Goal: Task Accomplishment & Management: Use online tool/utility

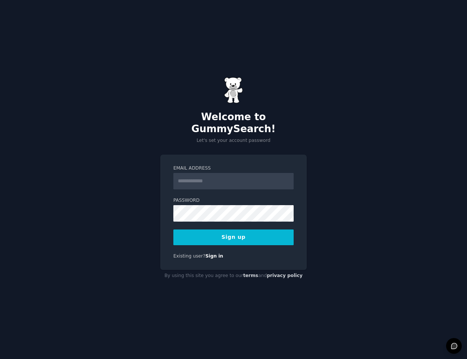
click at [211, 173] on input "Email Address" at bounding box center [234, 181] width 120 height 16
click at [243, 175] on input "**********" at bounding box center [234, 181] width 120 height 16
type input "**********"
click at [174, 229] on button "Sign up" at bounding box center [234, 237] width 120 height 16
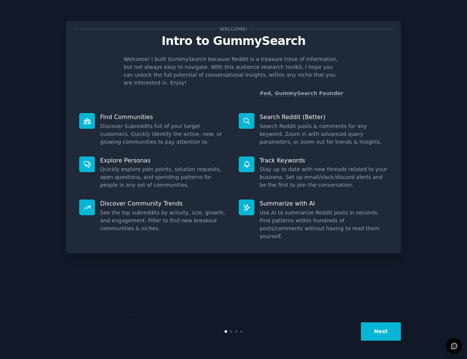
click at [381, 330] on button "Next" at bounding box center [381, 331] width 40 height 18
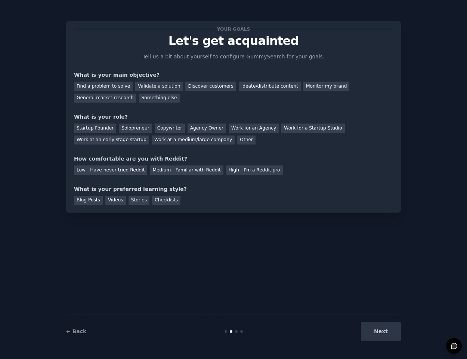
click at [381, 330] on div "Next" at bounding box center [345, 331] width 112 height 18
click at [83, 199] on div "Blog Posts" at bounding box center [88, 200] width 29 height 9
click at [89, 169] on div "Low - Have never tried Reddit" at bounding box center [110, 169] width 73 height 9
click at [88, 128] on div "Startup Founder" at bounding box center [95, 127] width 42 height 9
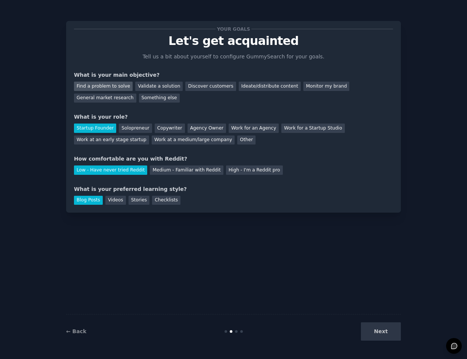
click at [95, 87] on div "Find a problem to solve" at bounding box center [103, 86] width 59 height 9
click at [375, 330] on button "Next" at bounding box center [381, 331] width 40 height 18
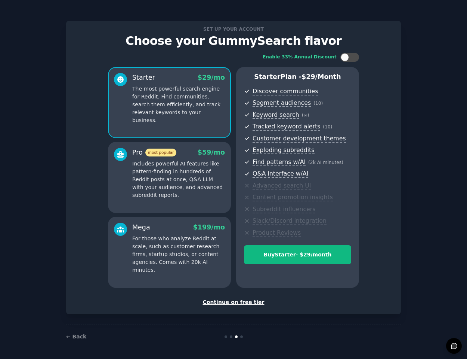
click at [231, 300] on div "Continue on free tier" at bounding box center [233, 302] width 319 height 8
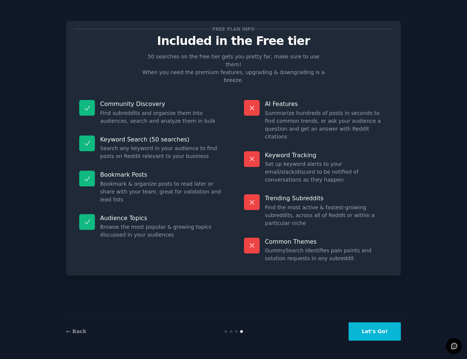
click at [384, 332] on button "Let's Go!" at bounding box center [375, 331] width 52 height 18
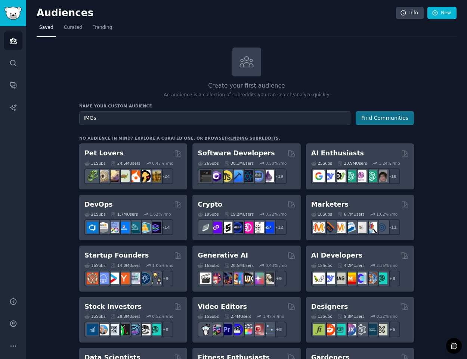
type input "IMGs"
click at [391, 118] on button "Find Communities" at bounding box center [385, 118] width 58 height 14
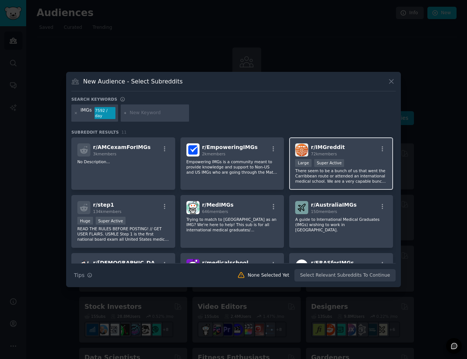
click at [331, 179] on p "There seem to be a bunch of us that went the Carribbean route or attended an in…" at bounding box center [341, 176] width 92 height 16
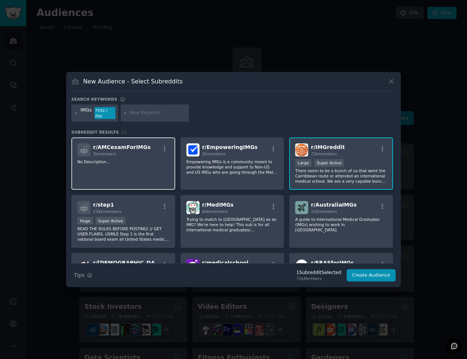
click at [132, 175] on div "r/ AMCexamForIMGs 3k members No Description..." at bounding box center [123, 163] width 104 height 53
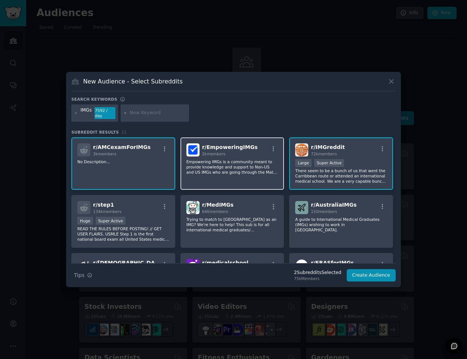
click at [226, 177] on div "r/ EmpoweringIMGs 2k members Empowering IMGs is a community meant to provide kn…" at bounding box center [233, 163] width 104 height 53
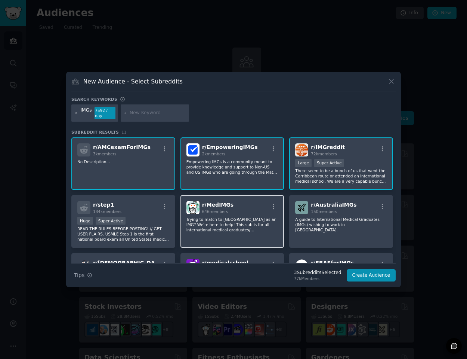
click at [224, 214] on div "r/ MedIMGs 646 members Trying to match to [GEOGRAPHIC_DATA] as an IMG? We're he…" at bounding box center [233, 221] width 104 height 53
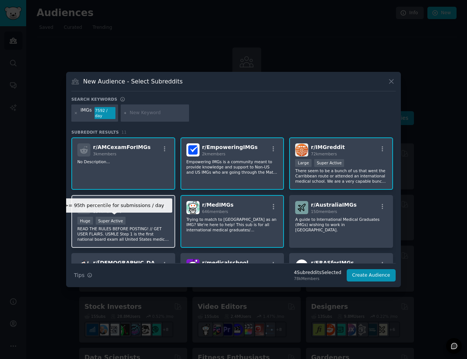
click at [120, 221] on div "Super Active" at bounding box center [111, 221] width 30 height 8
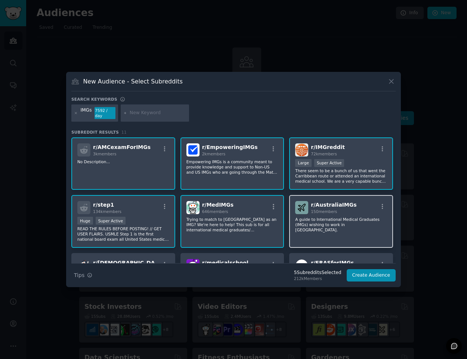
click at [351, 226] on p "A guide to International Medical Graduates (IMGs) wishing to work in [GEOGRAPHI…" at bounding box center [341, 225] width 92 height 16
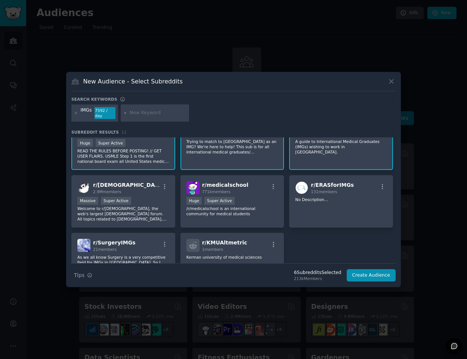
scroll to position [117, 0]
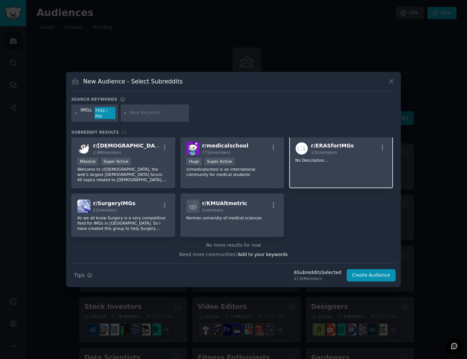
click at [326, 165] on div "r/ ERASforIMGs 131 members No Description..." at bounding box center [341, 162] width 104 height 53
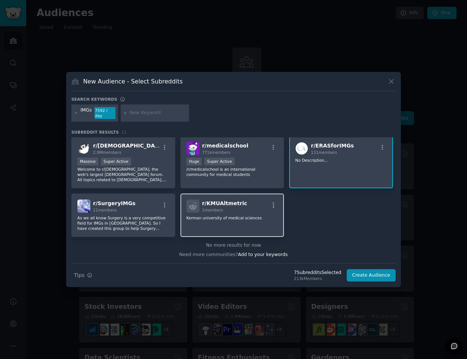
click at [237, 211] on div "1 members" at bounding box center [224, 209] width 45 height 5
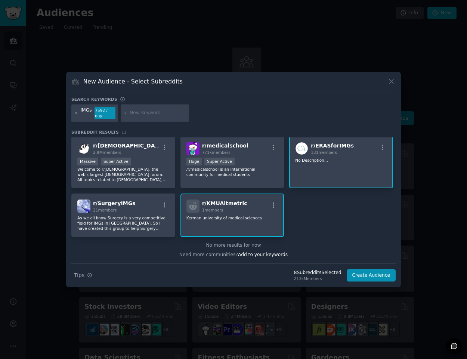
click at [237, 214] on div "r/ KMUAltmetric 1 members Kerman university of medical sciences" at bounding box center [233, 214] width 104 height 43
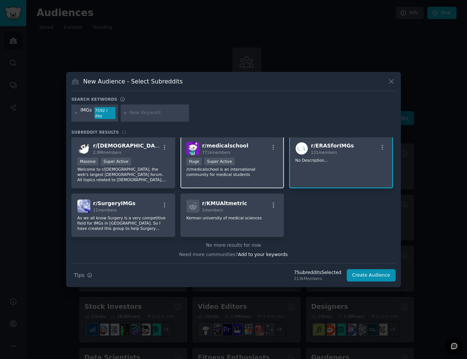
click at [216, 173] on p "/r/medicalschool is an international community for medical students" at bounding box center [233, 171] width 92 height 10
click at [115, 169] on p "Welcome to r/[DEMOGRAPHIC_DATA], the web's largest [DEMOGRAPHIC_DATA] forum. Al…" at bounding box center [123, 174] width 92 height 16
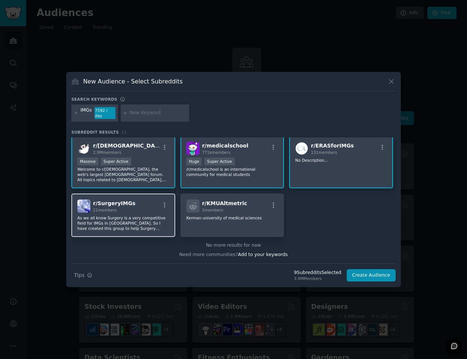
click at [117, 207] on div "21 members" at bounding box center [114, 209] width 43 height 5
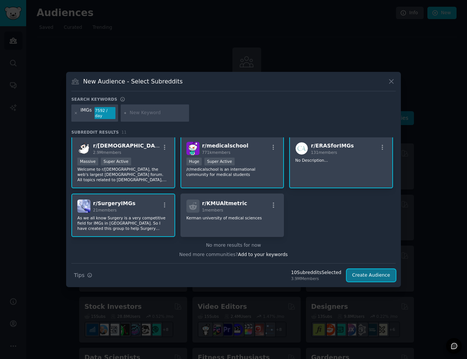
click at [368, 279] on button "Create Audience" at bounding box center [371, 275] width 49 height 13
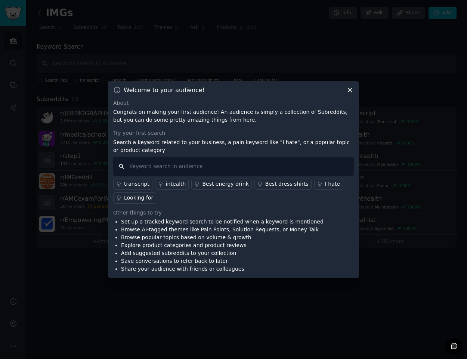
click at [221, 162] on input "text" at bounding box center [233, 166] width 241 height 19
type input "US residency"
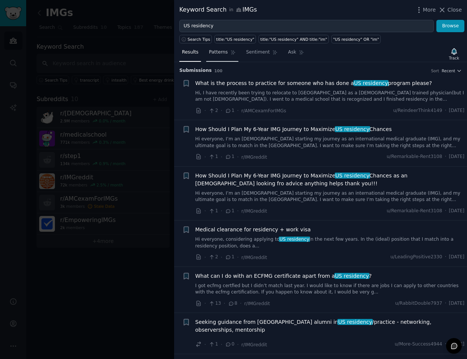
click at [218, 53] on span "Patterns" at bounding box center [218, 52] width 19 height 7
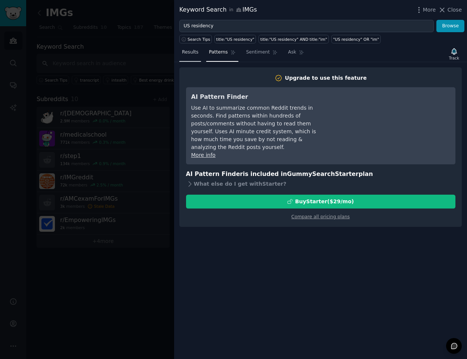
click at [186, 53] on span "Results" at bounding box center [190, 52] width 16 height 7
